Goal: Information Seeking & Learning: Learn about a topic

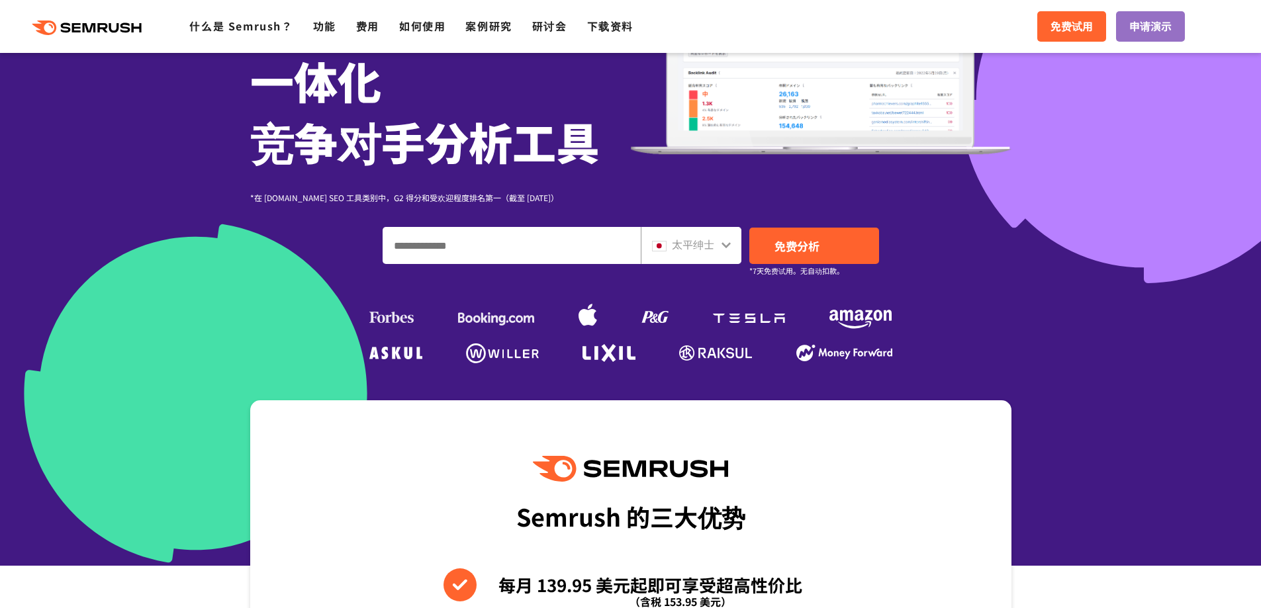
scroll to position [199, 0]
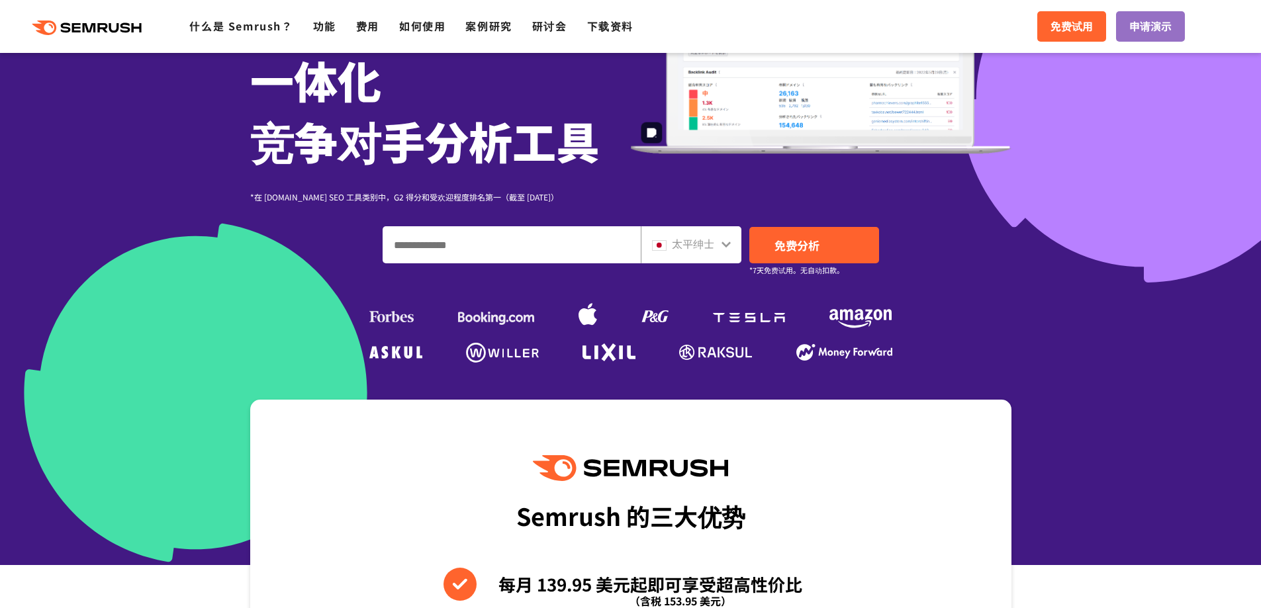
click at [711, 21] on div ".cls {fill: #FF642D;} .cls {fill: #FF642D;} 什么是 Semrush？ 功能 费用 如何使用 案例研究 研讨会 下载…" at bounding box center [630, 27] width 1261 height 40
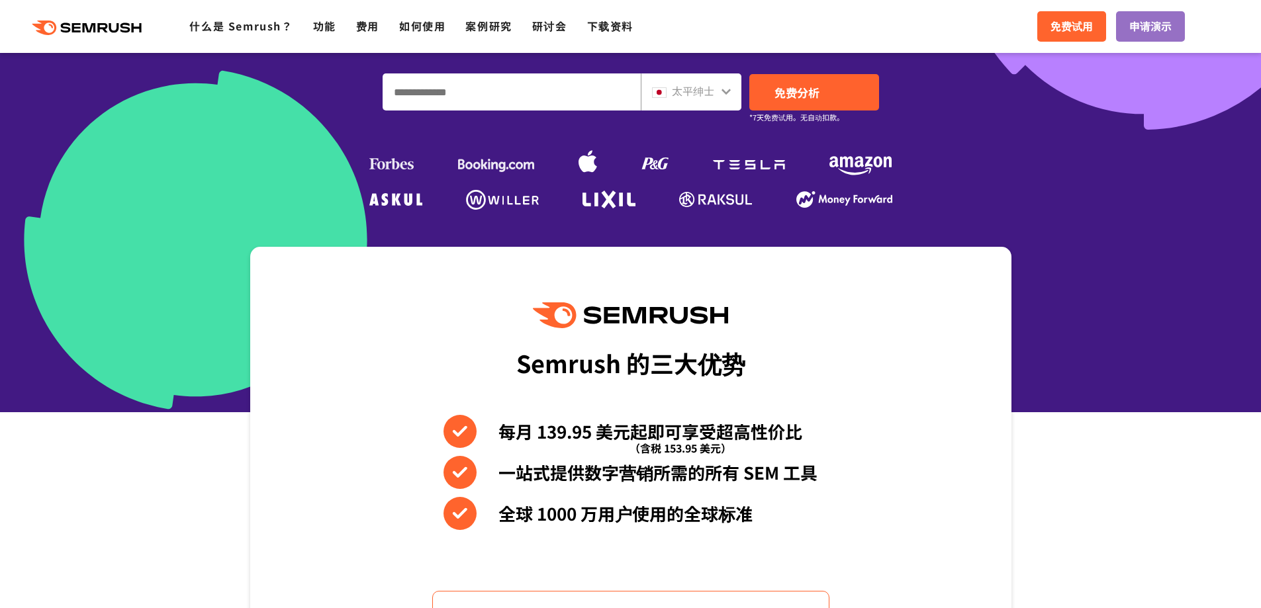
scroll to position [397, 0]
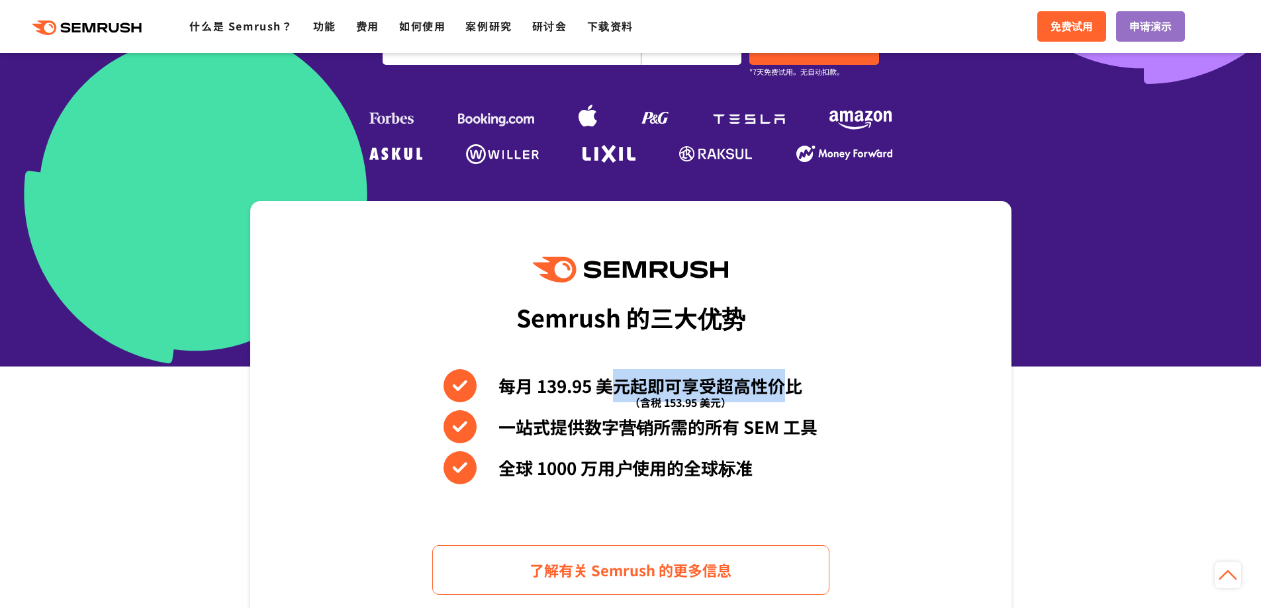
drag, startPoint x: 606, startPoint y: 384, endPoint x: 781, endPoint y: 384, distance: 174.7
click at [781, 384] on font "每月 139.95 美元起即可享受超高性价比" at bounding box center [650, 385] width 304 height 24
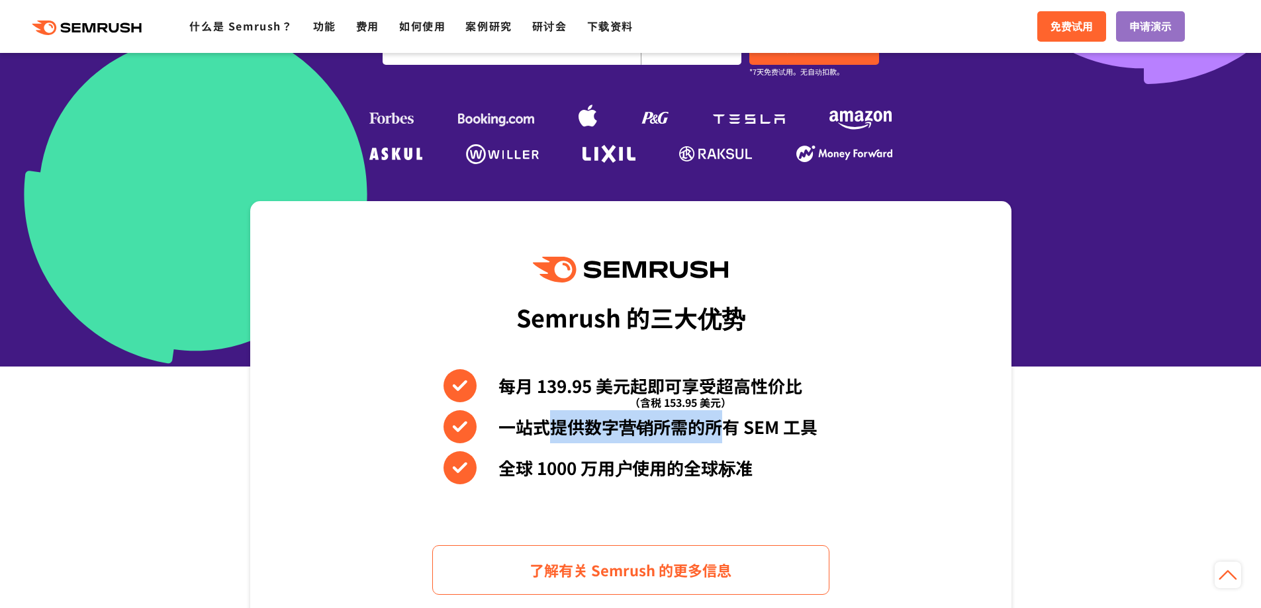
drag, startPoint x: 558, startPoint y: 424, endPoint x: 721, endPoint y: 424, distance: 162.8
click at [721, 424] on font "一站式提供数字营销所需的所有 SEM 工具" at bounding box center [657, 426] width 319 height 24
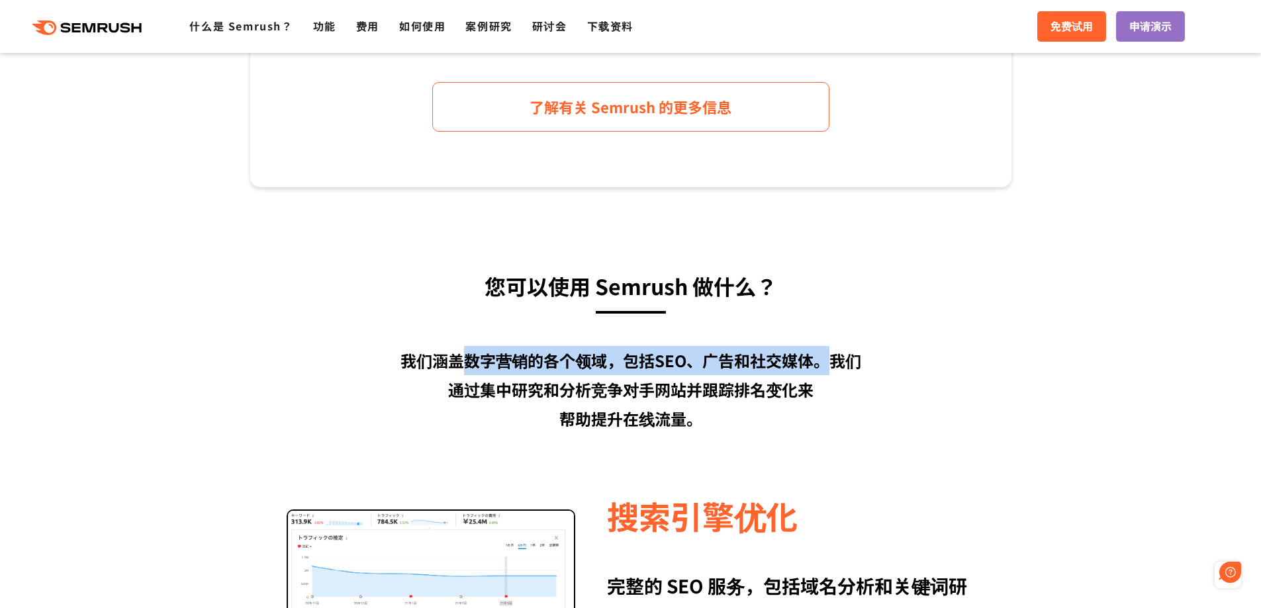
scroll to position [0, 0]
drag, startPoint x: 467, startPoint y: 361, endPoint x: 834, endPoint y: 360, distance: 367.3
click at [834, 360] on font "我们涵盖数字营销的各个领域，包括SEO、广告和社交媒体。我们" at bounding box center [630, 360] width 461 height 23
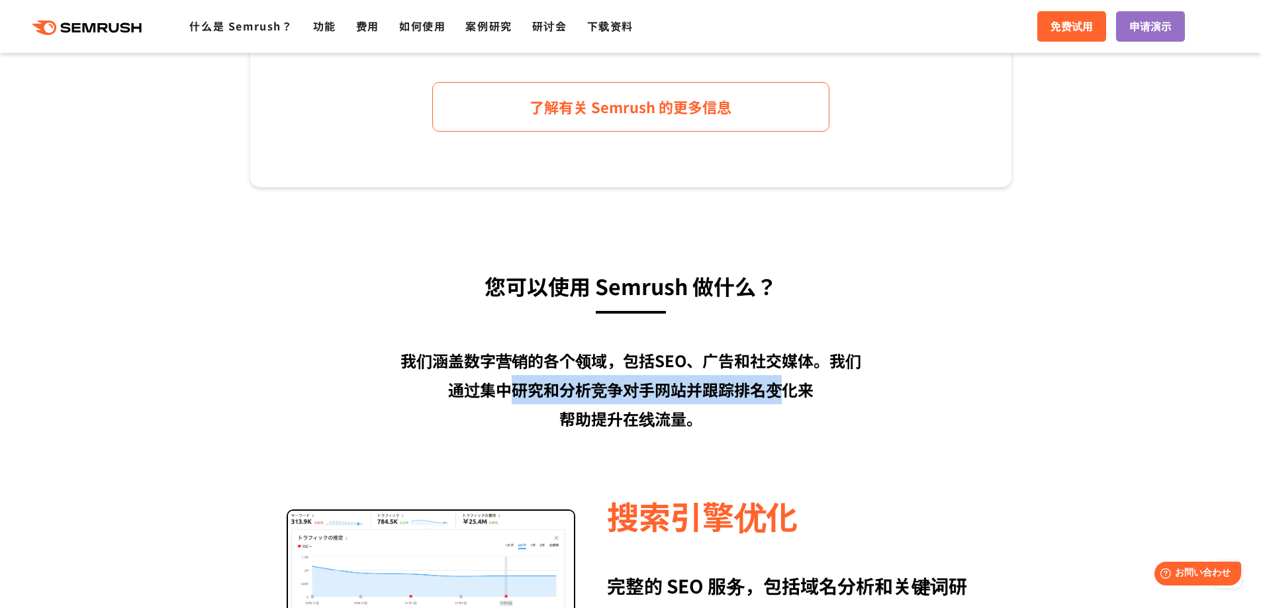
drag, startPoint x: 512, startPoint y: 392, endPoint x: 774, endPoint y: 392, distance: 262.0
click at [774, 392] on font "通过集中研究和分析竞争对手网站并跟踪排名变化来" at bounding box center [630, 389] width 365 height 23
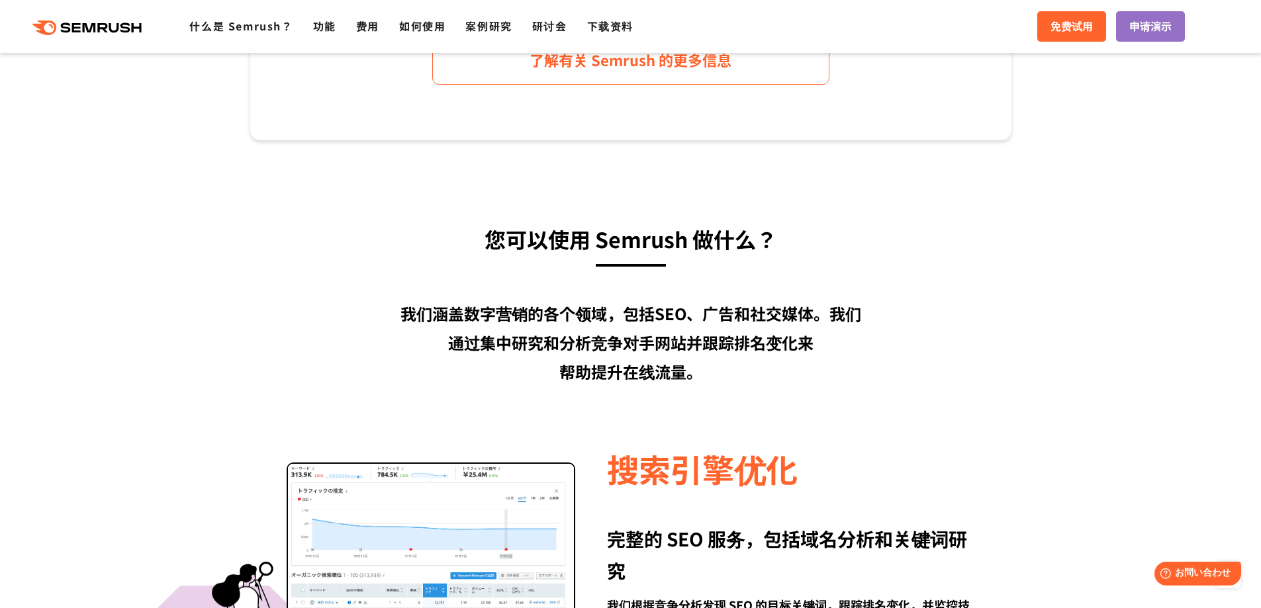
scroll to position [1191, 0]
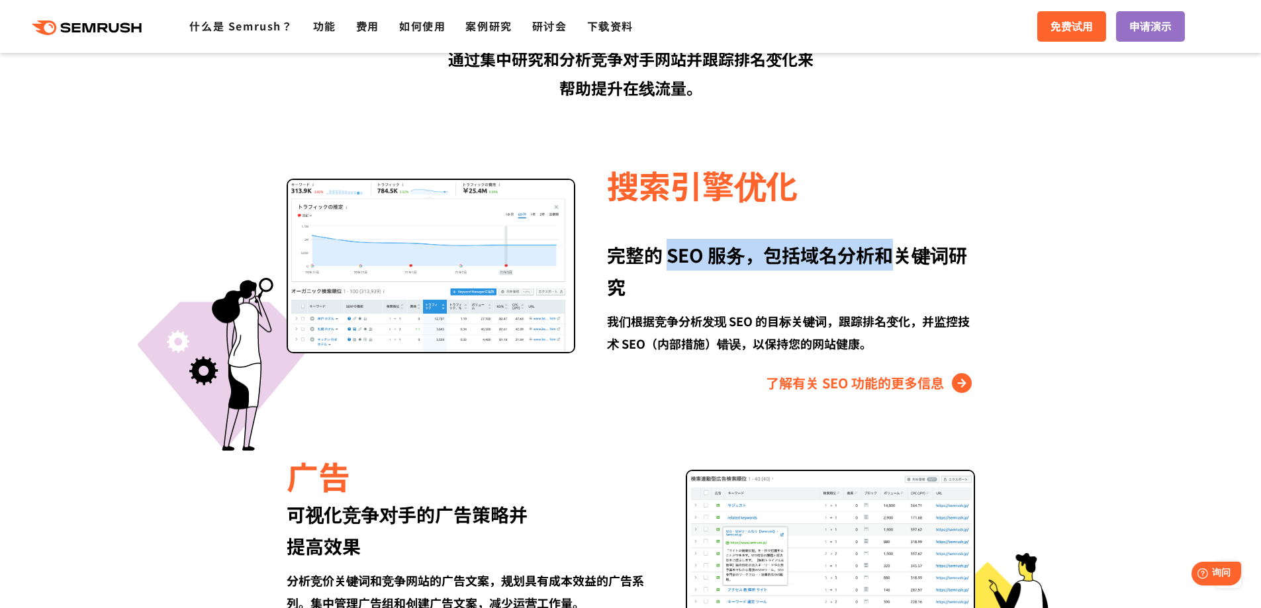
drag, startPoint x: 666, startPoint y: 255, endPoint x: 889, endPoint y: 255, distance: 222.3
click at [889, 255] on font "完整的 SEO 服务， 包括域名分析和关键词研究" at bounding box center [787, 271] width 360 height 58
click at [889, 255] on font "包括域名分析和关键词研究" at bounding box center [787, 271] width 360 height 58
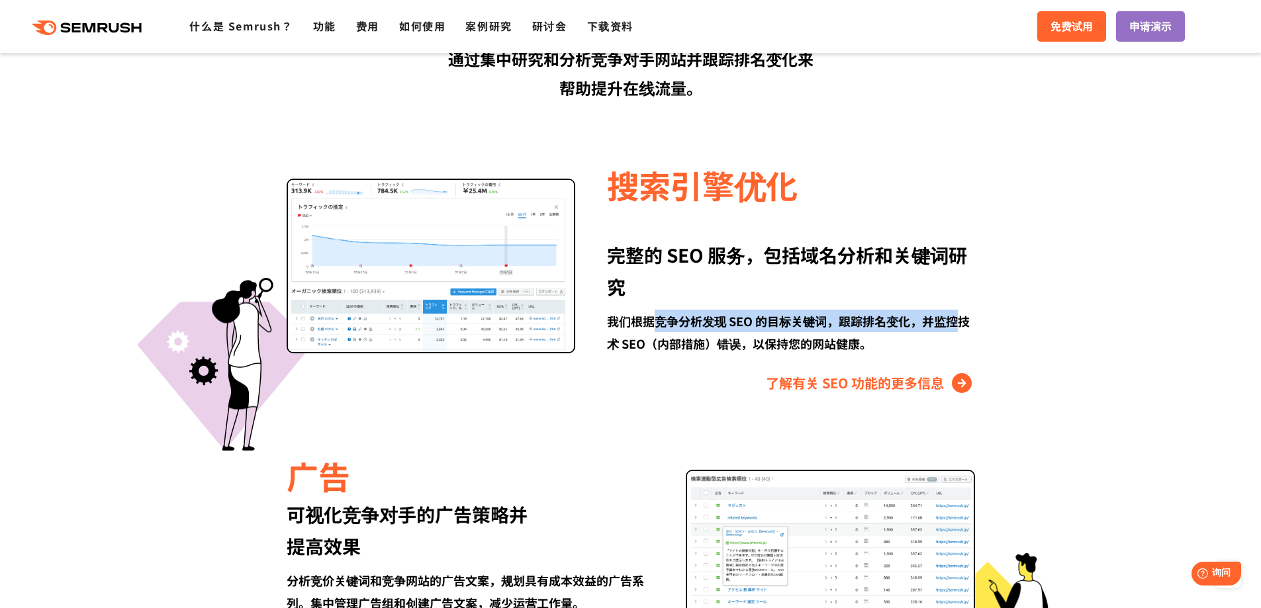
drag, startPoint x: 659, startPoint y: 318, endPoint x: 953, endPoint y: 321, distance: 293.8
click at [953, 321] on font "我们根据竞争分析发现 SEO 的目标关键词，跟踪排名变化，并监控技术 SEO（内部措施）错误，以保持您的网站健康。" at bounding box center [788, 332] width 363 height 40
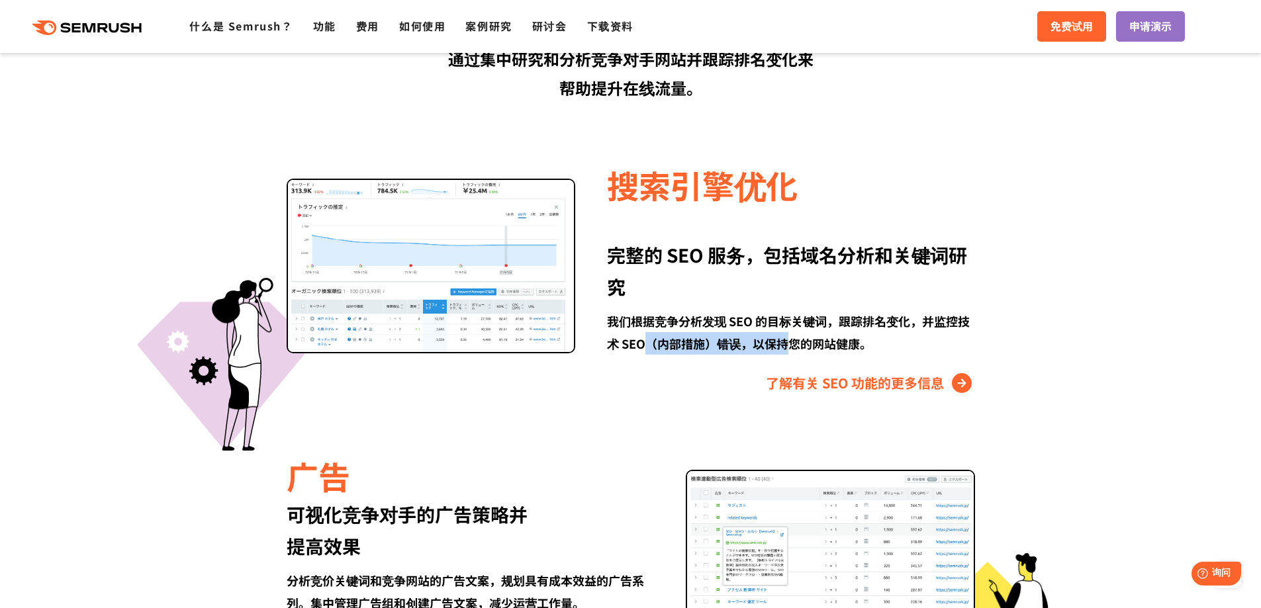
drag, startPoint x: 650, startPoint y: 345, endPoint x: 793, endPoint y: 345, distance: 143.6
click at [793, 345] on font "我们根据竞争分析发现 SEO 的目标关键词，跟踪排名变化，并监控技术 SEO（内部措施）错误，以保持您的网站健康。" at bounding box center [788, 332] width 363 height 40
drag, startPoint x: 724, startPoint y: 345, endPoint x: 875, endPoint y: 345, distance: 151.5
click at [875, 345] on div "我们根据竞争分析发现 SEO 的目标关键词，跟踪排名变化，并监控技术 SEO（内部措施）错误，以保持您的网站健康。" at bounding box center [790, 332] width 367 height 45
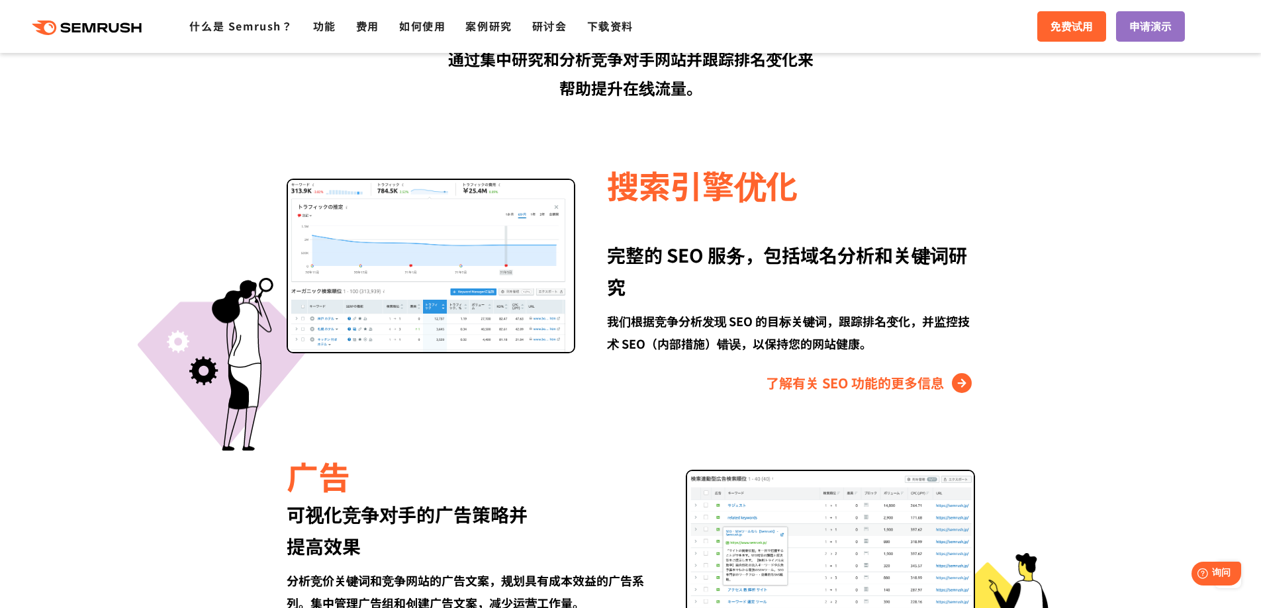
click at [698, 330] on div "我们根据竞争分析发现 SEO 的目标关键词，跟踪排名变化，并监控技术 SEO（内部措施）错误，以保持您的网站健康。" at bounding box center [790, 332] width 367 height 45
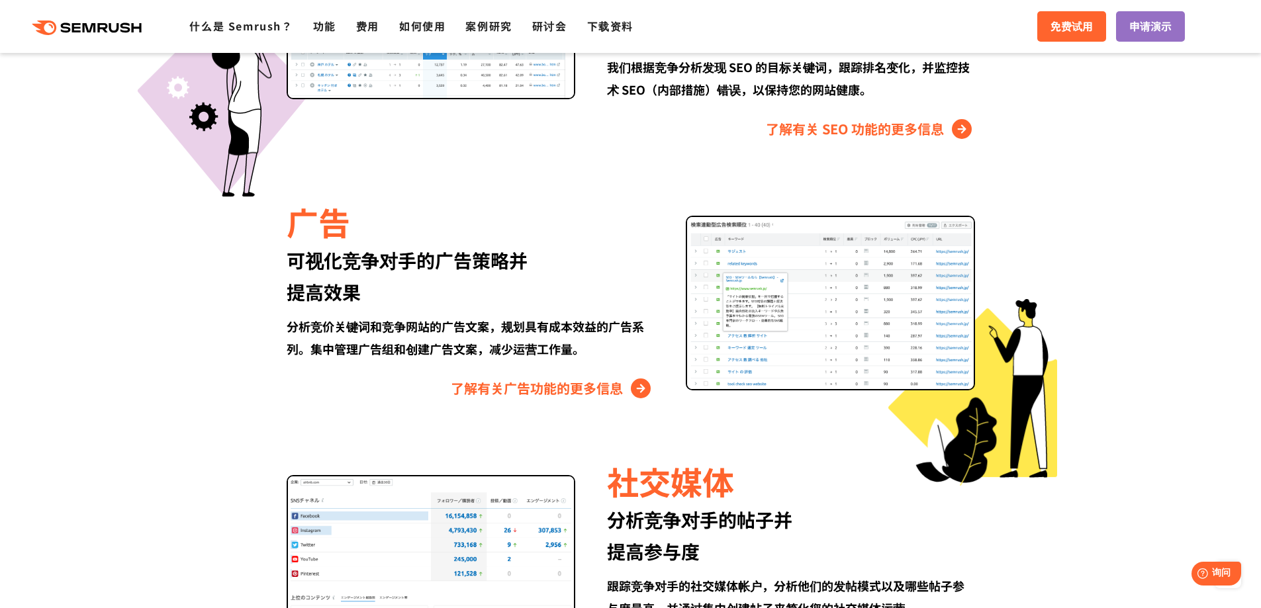
scroll to position [1456, 0]
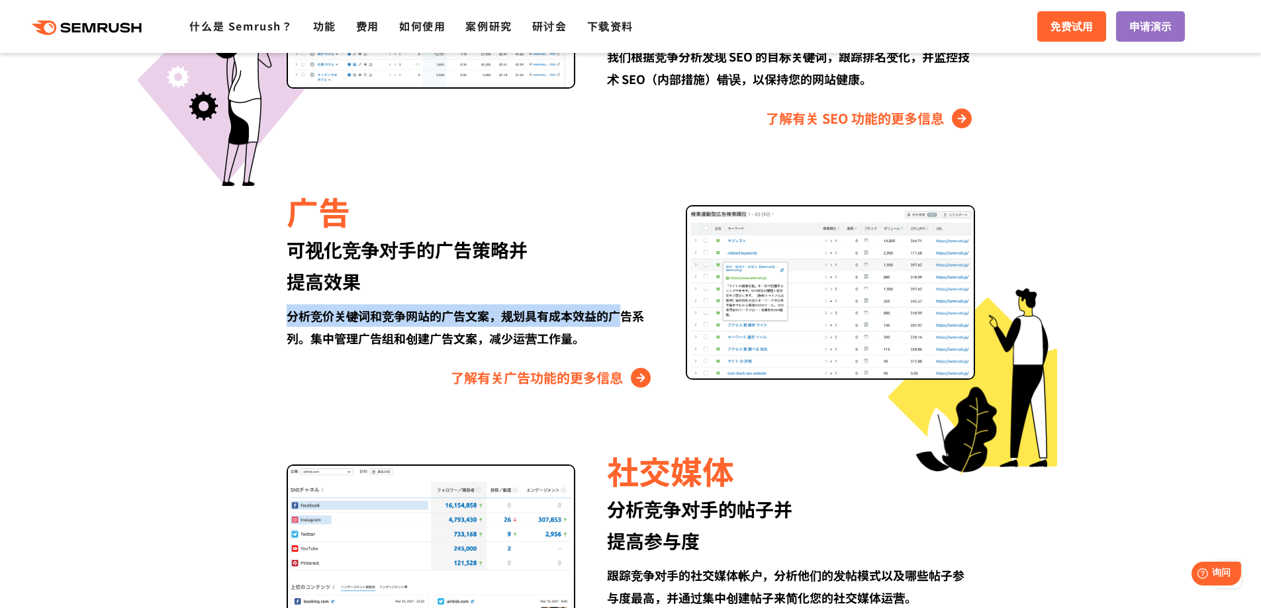
drag, startPoint x: 289, startPoint y: 317, endPoint x: 617, endPoint y: 311, distance: 328.9
click at [617, 311] on font "分析竞价关键词和竞争网站的广告文案，规划具有成本效益的广告系列。集中管理广告组和创建广告文案，减少运营工作量。" at bounding box center [465, 327] width 357 height 40
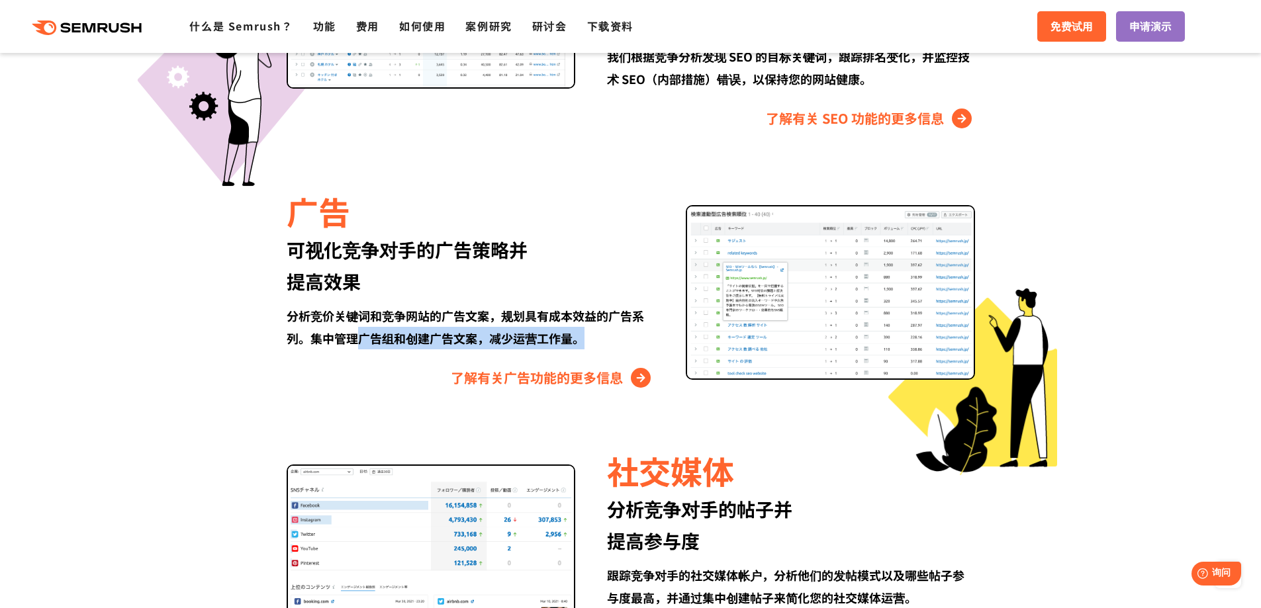
drag, startPoint x: 361, startPoint y: 337, endPoint x: 582, endPoint y: 336, distance: 221.0
click at [582, 336] on font "分析竞价关键词和竞争网站的广告文案，规划具有成本效益的广告系列。集中管理广告组和创建广告文案，减少运营工作量。" at bounding box center [465, 327] width 357 height 40
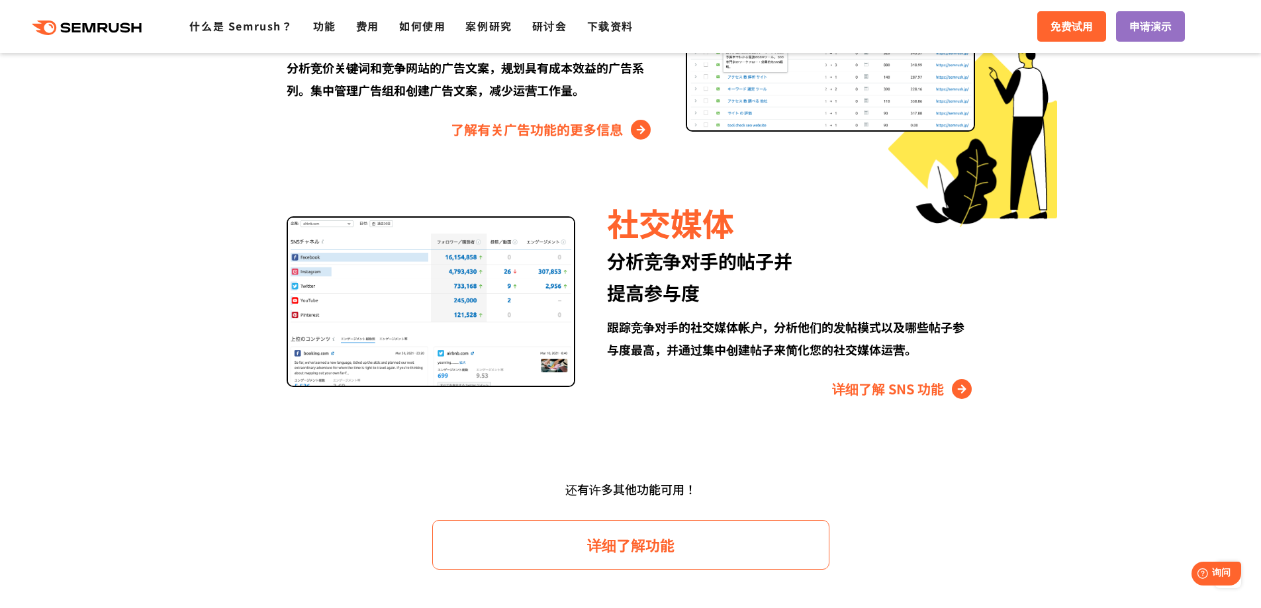
scroll to position [1720, 0]
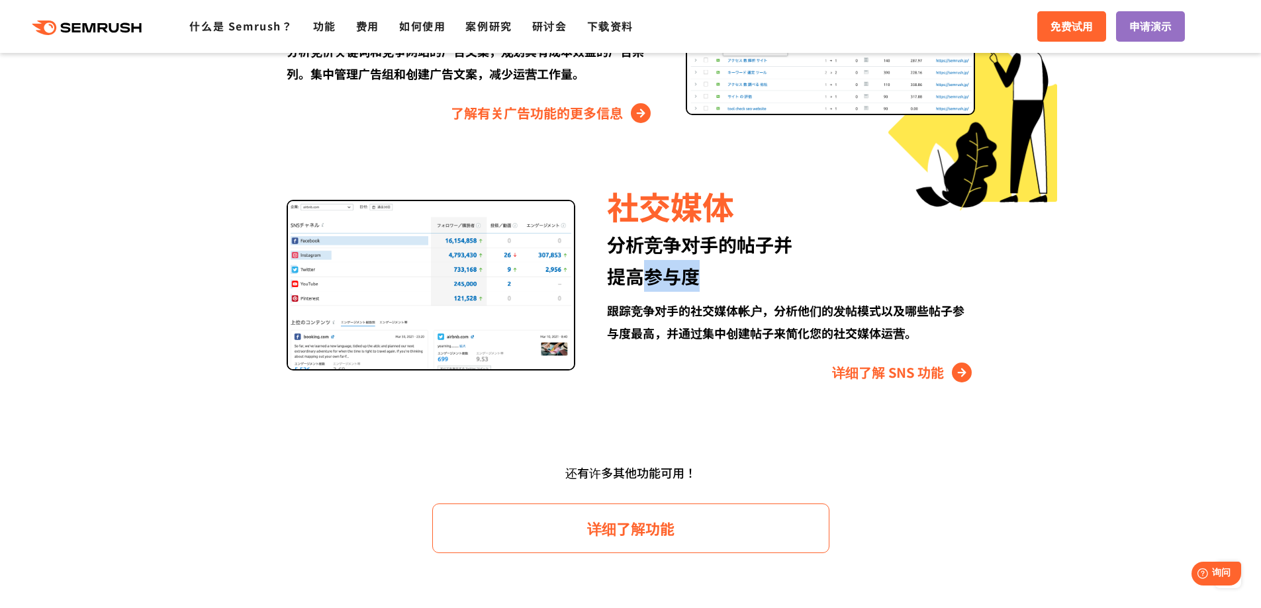
drag, startPoint x: 648, startPoint y: 277, endPoint x: 721, endPoint y: 277, distance: 72.8
click at [721, 277] on div "分析竞争对手的帖子并 提高参与度" at bounding box center [790, 260] width 367 height 64
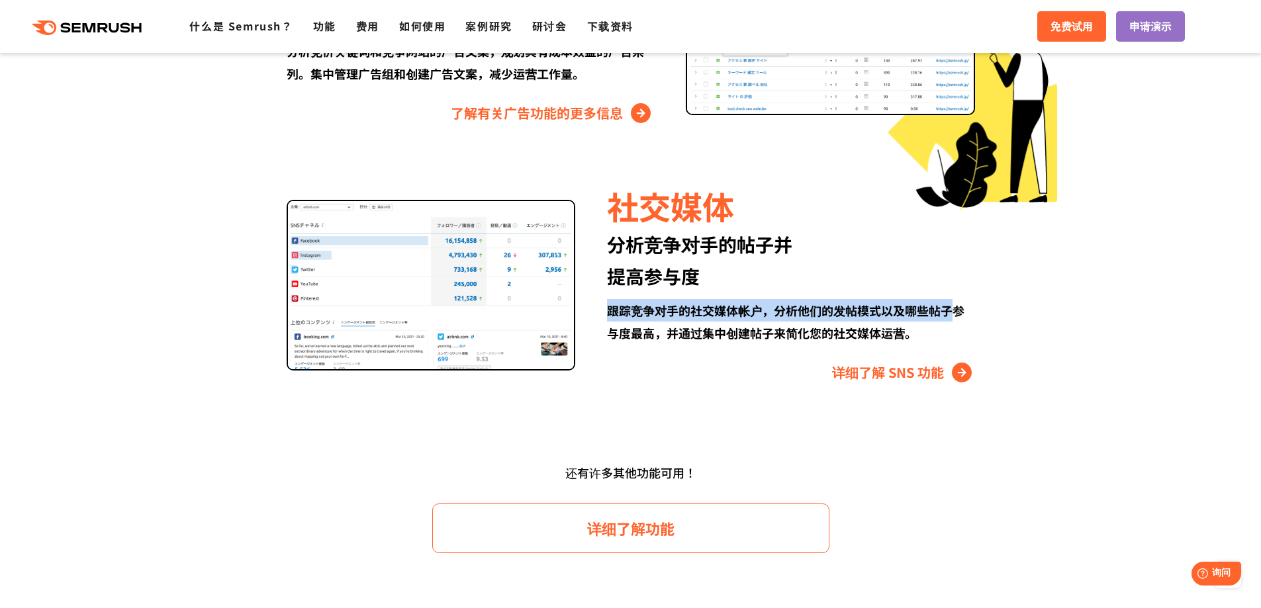
drag, startPoint x: 609, startPoint y: 311, endPoint x: 950, endPoint y: 311, distance: 340.8
click at [950, 311] on font "跟踪竞争对手的社交媒体帐户，分析他们的发帖模式以及哪些帖子参与度最高，并通过集中创建帖子来简化您的社交媒体运营。" at bounding box center [785, 322] width 357 height 40
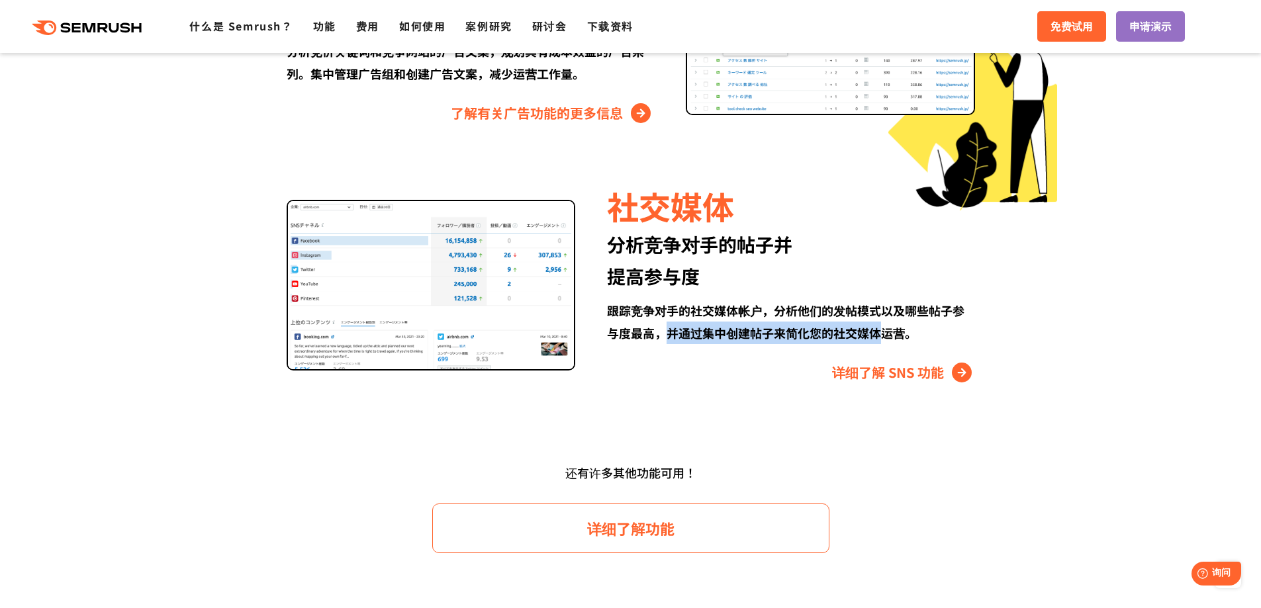
drag, startPoint x: 672, startPoint y: 334, endPoint x: 883, endPoint y: 334, distance: 211.7
click at [883, 334] on font "跟踪竞争对手的社交媒体帐户，分析他们的发帖模式以及哪些帖子参与度最高，并通过集中创建帖子来简化您的社交媒体运营。" at bounding box center [785, 322] width 357 height 40
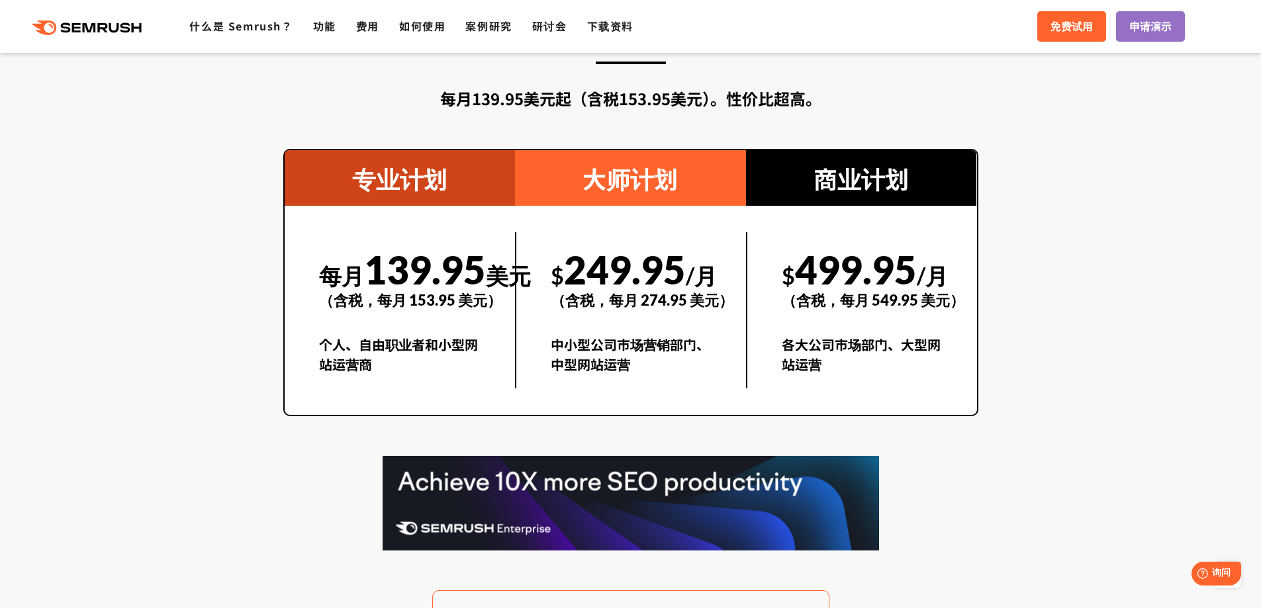
scroll to position [2382, 0]
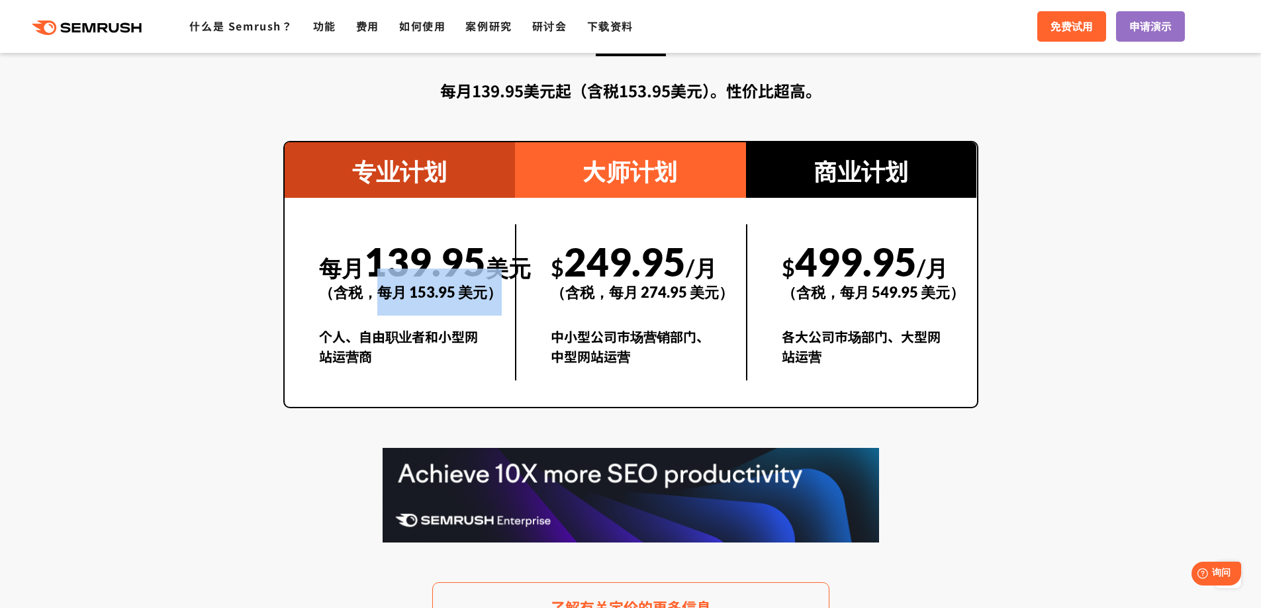
drag, startPoint x: 377, startPoint y: 290, endPoint x: 494, endPoint y: 292, distance: 117.8
click at [494, 292] on font "（含税，每月 153.95 美元）" at bounding box center [410, 292] width 183 height 18
click at [383, 337] on font "个人、自由职业者和小型网站运营商" at bounding box center [398, 346] width 159 height 39
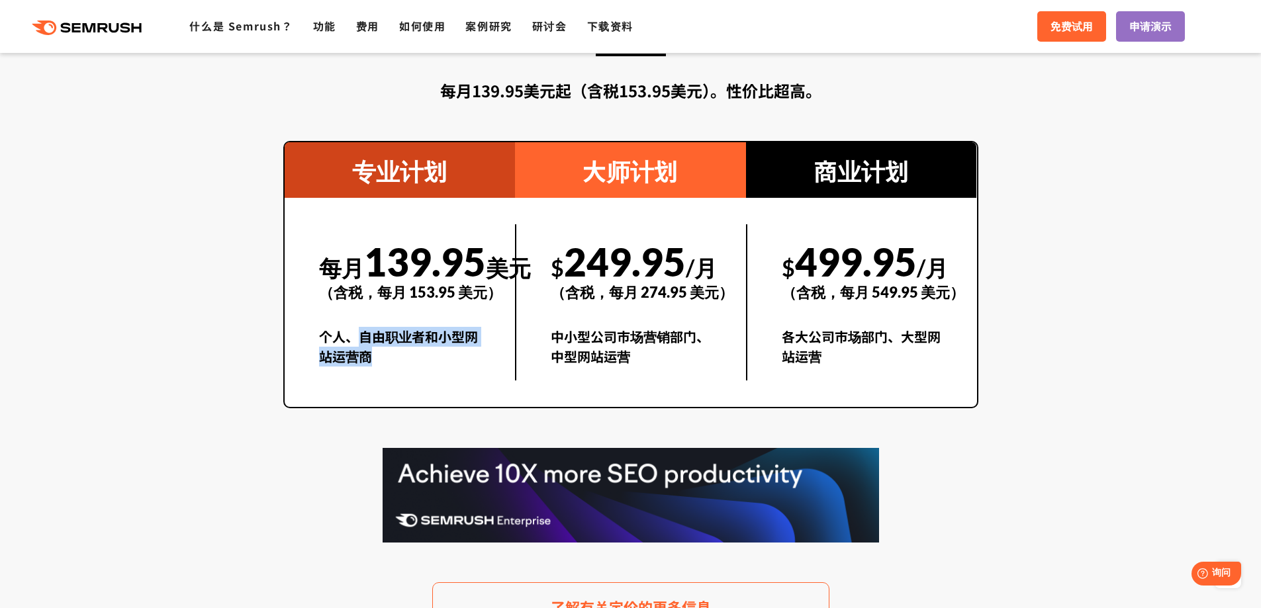
drag, startPoint x: 365, startPoint y: 335, endPoint x: 384, endPoint y: 361, distance: 32.2
click at [384, 361] on div "个人、自由职业者和小型网站运营商" at bounding box center [400, 354] width 162 height 54
click at [1096, 367] on section "定价计划 每月139.95美元起（含税153.95美元）。性价比超高。 专业计划 每月 139.95 美元 （含税，每月 153.95 美元） 个人、自由职业…" at bounding box center [630, 321] width 1261 height 740
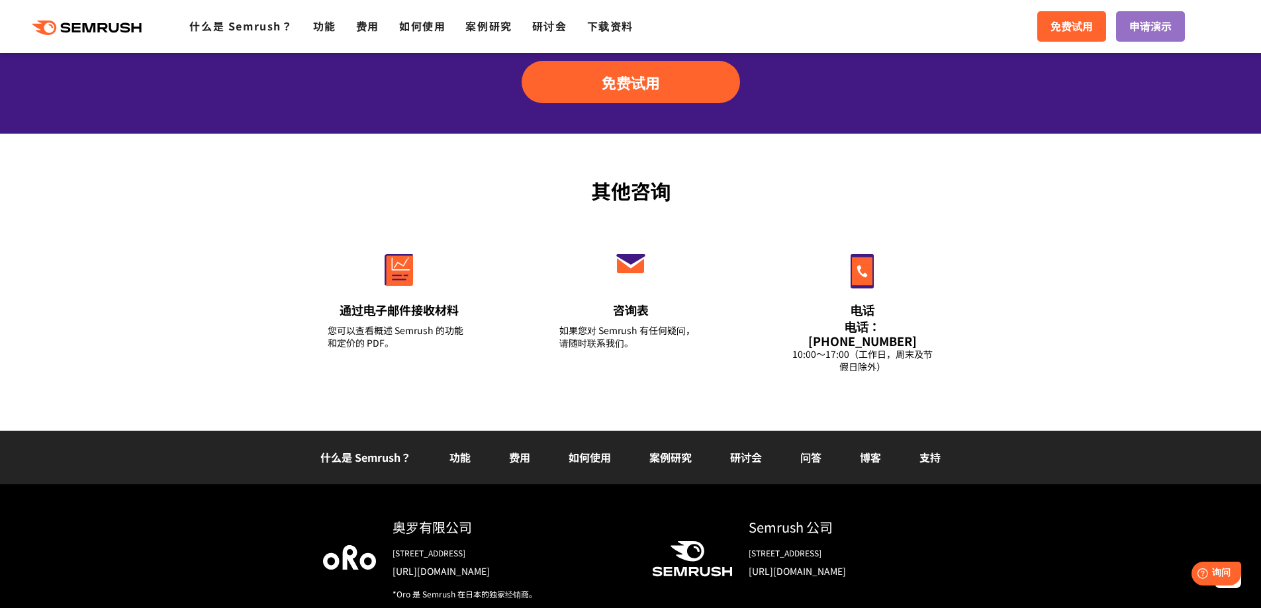
scroll to position [4608, 0]
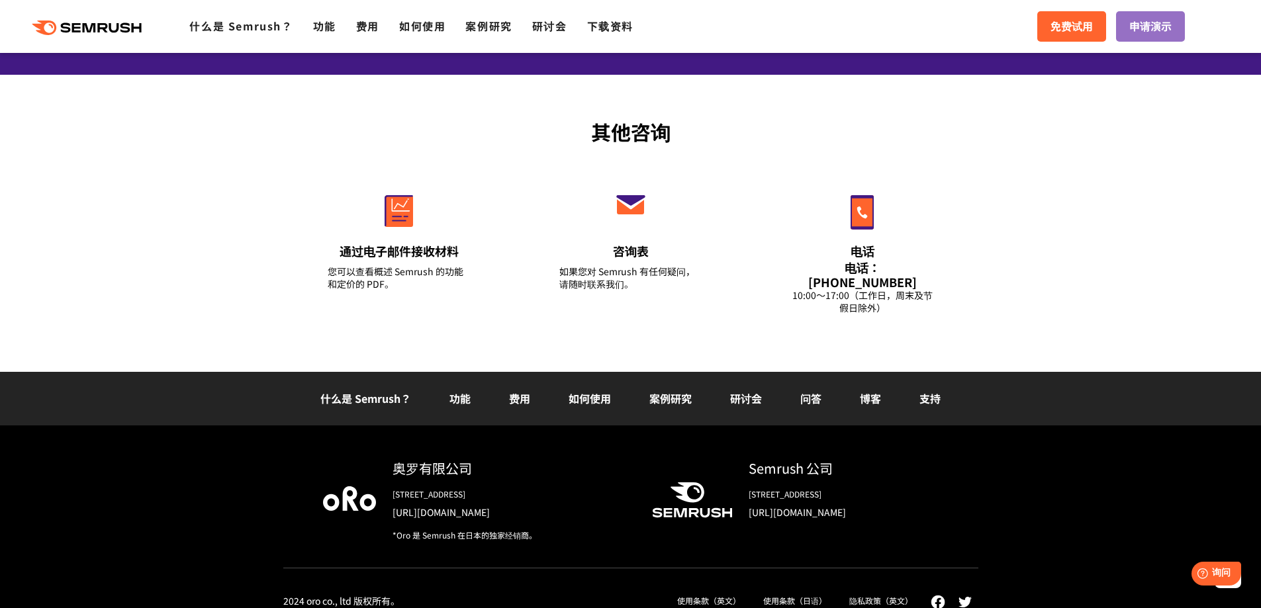
click at [1072, 279] on div "其他咨询 通过电子邮件接收材料 您可以查看概述 Semrush 的功能和定价的 PDF。 咨询表 如果您对 [PERSON_NAME] 有任何疑问， 请随时联…" at bounding box center [630, 223] width 1261 height 297
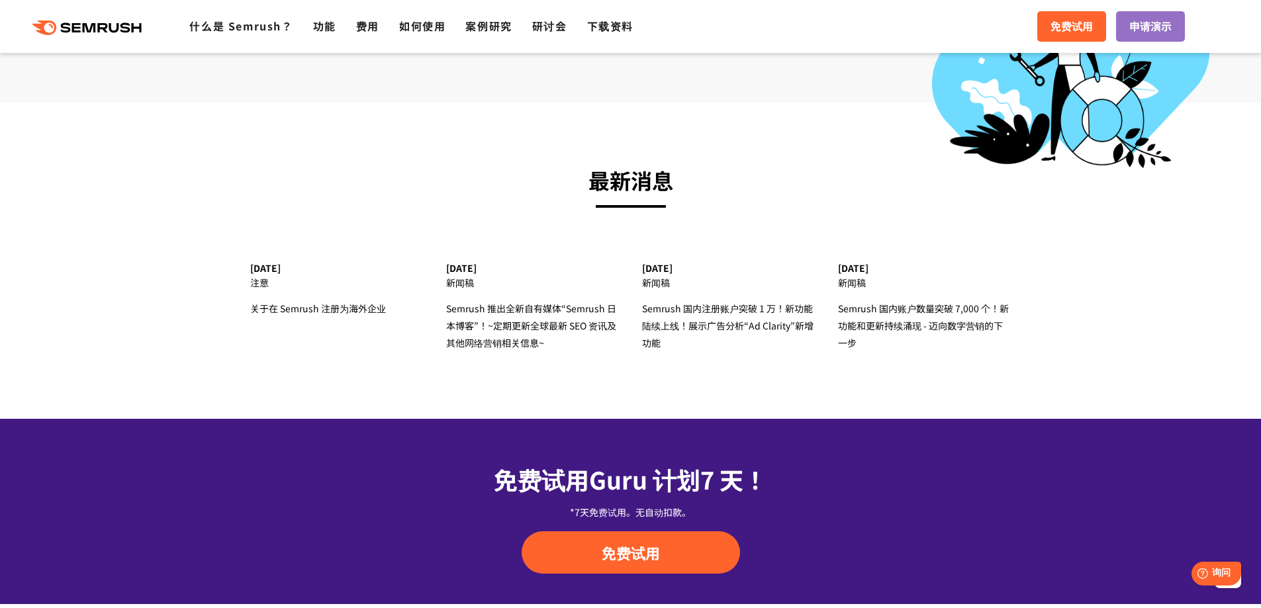
scroll to position [4409, 0]
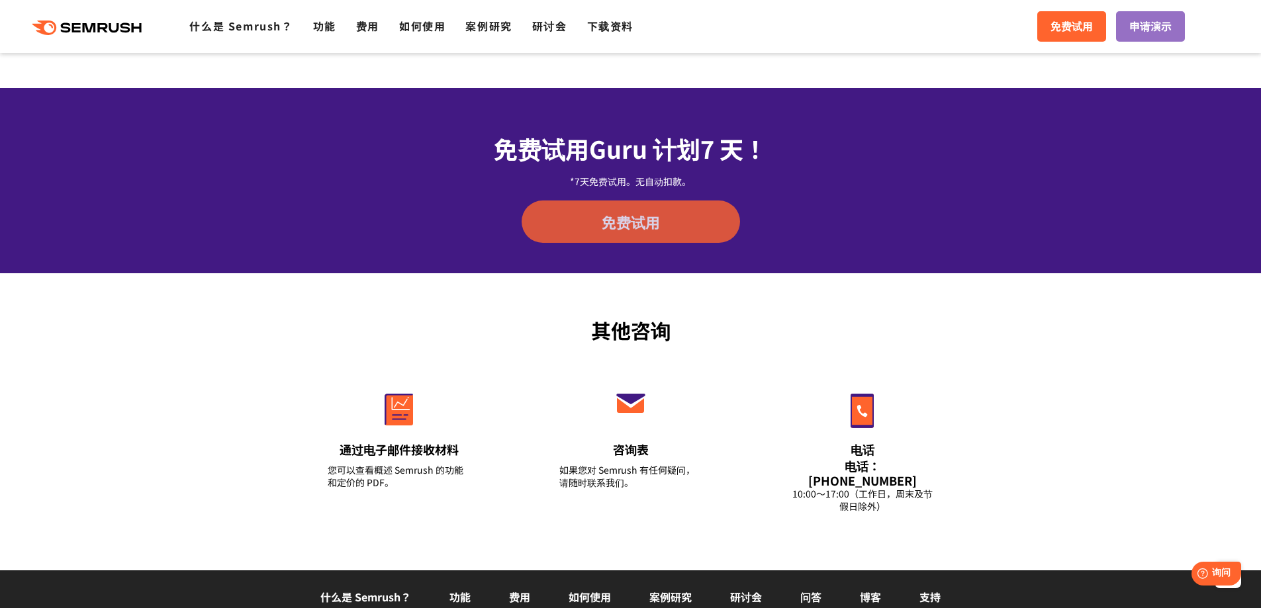
click at [631, 224] on font "免费试用" at bounding box center [630, 221] width 58 height 21
click at [1098, 371] on div "其他咨询 通过电子邮件接收材料 您可以查看概述 Semrush 的功能和定价的 PDF。 咨询表 如果您对 [PERSON_NAME] 有任何疑问， 请随时联…" at bounding box center [630, 421] width 1261 height 297
